Goal: Information Seeking & Learning: Learn about a topic

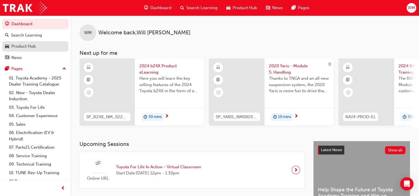
click at [22, 49] on div "Product Hub" at bounding box center [23, 46] width 24 height 6
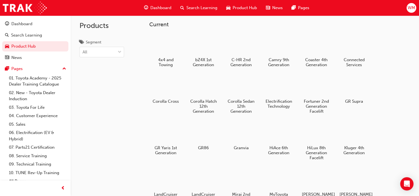
scroll to position [3, 0]
click at [165, 50] on div at bounding box center [165, 44] width 31 height 22
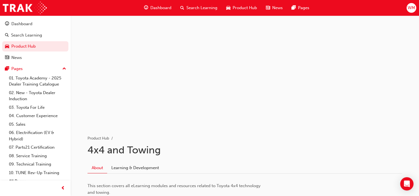
scroll to position [44, 0]
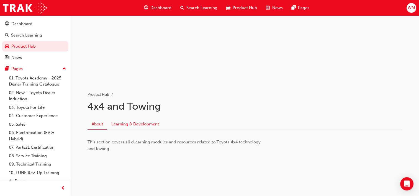
click at [123, 123] on link "Learning & Development" at bounding box center [135, 124] width 56 height 11
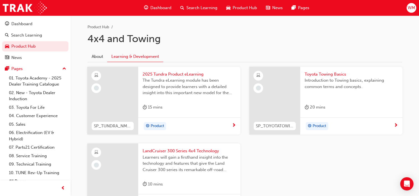
scroll to position [150, 0]
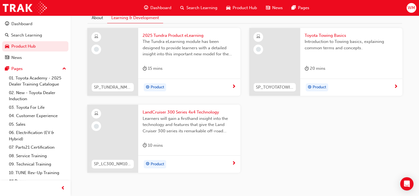
click at [182, 151] on div "LandCruiser 300 Series 4x4 Technology Learners will gain a firsthand insight in…" at bounding box center [189, 130] width 102 height 51
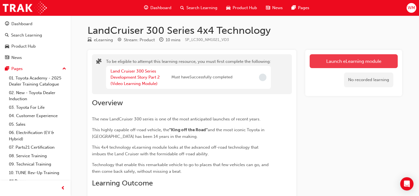
click at [332, 59] on button "Launch eLearning module" at bounding box center [354, 61] width 88 height 14
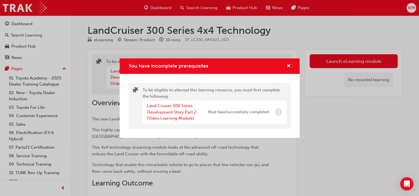
drag, startPoint x: 276, startPoint y: 115, endPoint x: 253, endPoint y: 95, distance: 30.4
click at [253, 95] on div "To be eligible to attempt this learning resource, you must first complete the f…" at bounding box center [215, 106] width 144 height 38
click at [167, 110] on link "Land Cruiser 300 Series Development Story Part 2 (Video Learning Module)" at bounding box center [171, 111] width 49 height 17
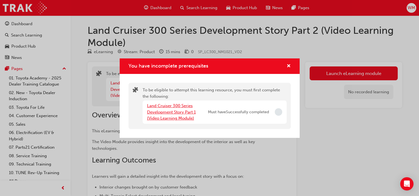
click at [168, 116] on link "Land Cruiser 300 Series Development Story Part 1 (Video Learning Module)" at bounding box center [171, 111] width 49 height 17
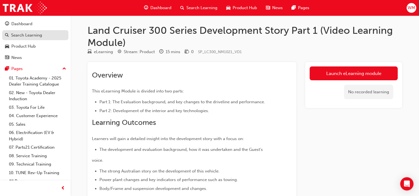
click at [35, 35] on div "Search Learning" at bounding box center [26, 35] width 31 height 6
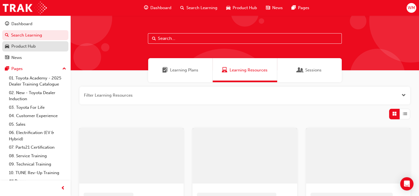
click at [30, 44] on div "Product Hub" at bounding box center [23, 46] width 24 height 6
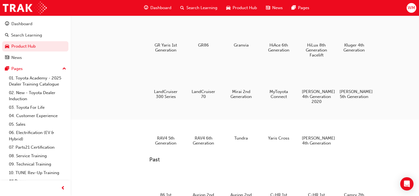
scroll to position [106, 0]
click at [271, 85] on div at bounding box center [278, 76] width 31 height 22
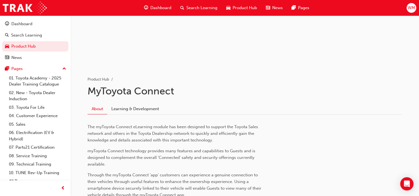
scroll to position [59, 0]
click at [127, 110] on link "Learning & Development" at bounding box center [135, 109] width 56 height 11
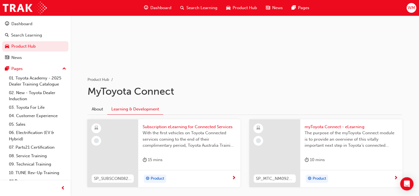
scroll to position [90, 0]
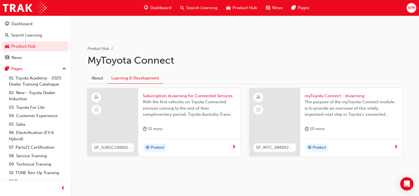
click at [317, 125] on div "10 mins" at bounding box center [315, 128] width 20 height 7
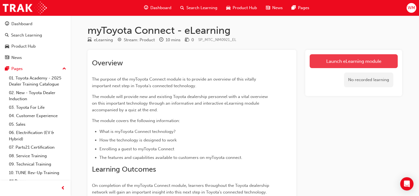
click at [356, 63] on link "Launch eLearning module" at bounding box center [354, 61] width 88 height 14
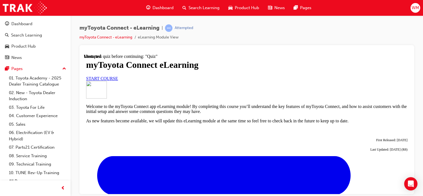
click at [118, 81] on link "START COURSE" at bounding box center [102, 78] width 32 height 5
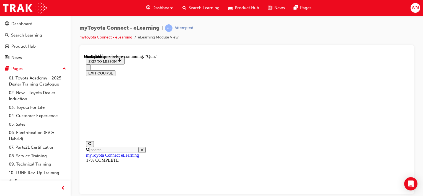
scroll to position [550, 0]
click at [235, 28] on div "myToyota Connect - eLearning | Attempted myToyota Connect - eLearning eLearning…" at bounding box center [246, 34] width 335 height 21
